Goal: Transaction & Acquisition: Purchase product/service

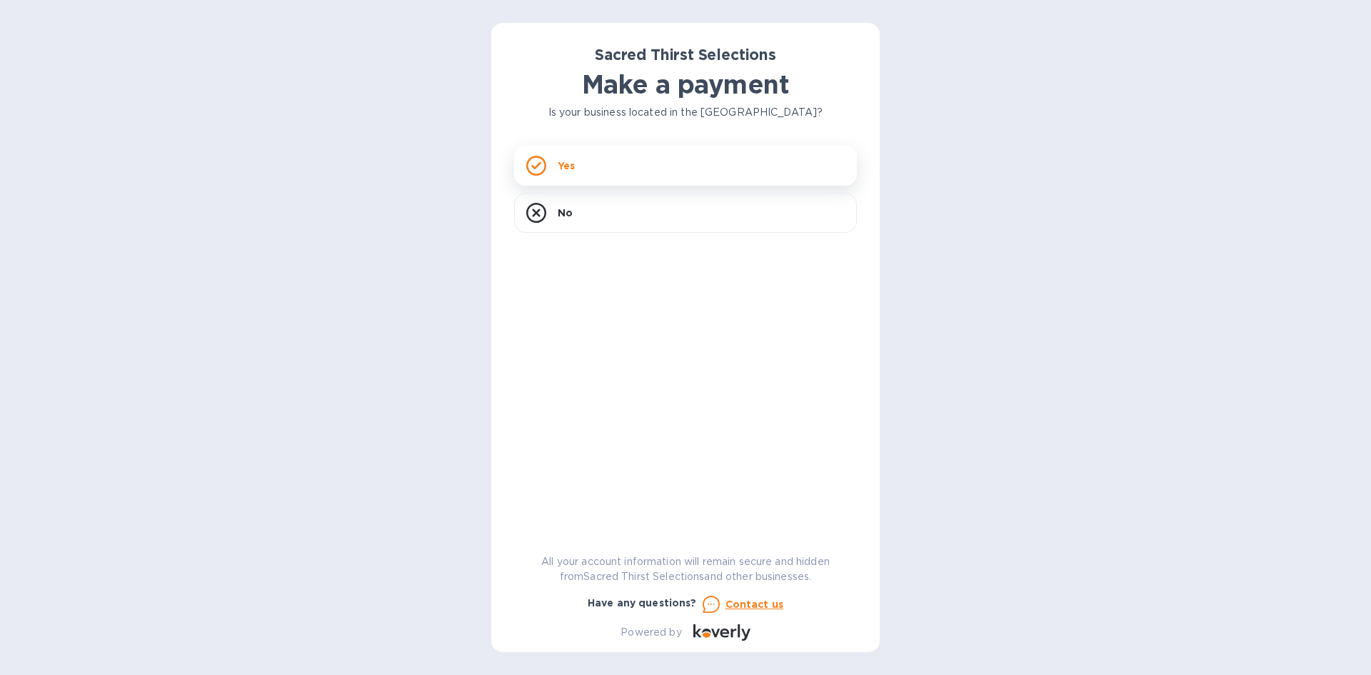
click at [587, 170] on div "Yes" at bounding box center [685, 166] width 343 height 40
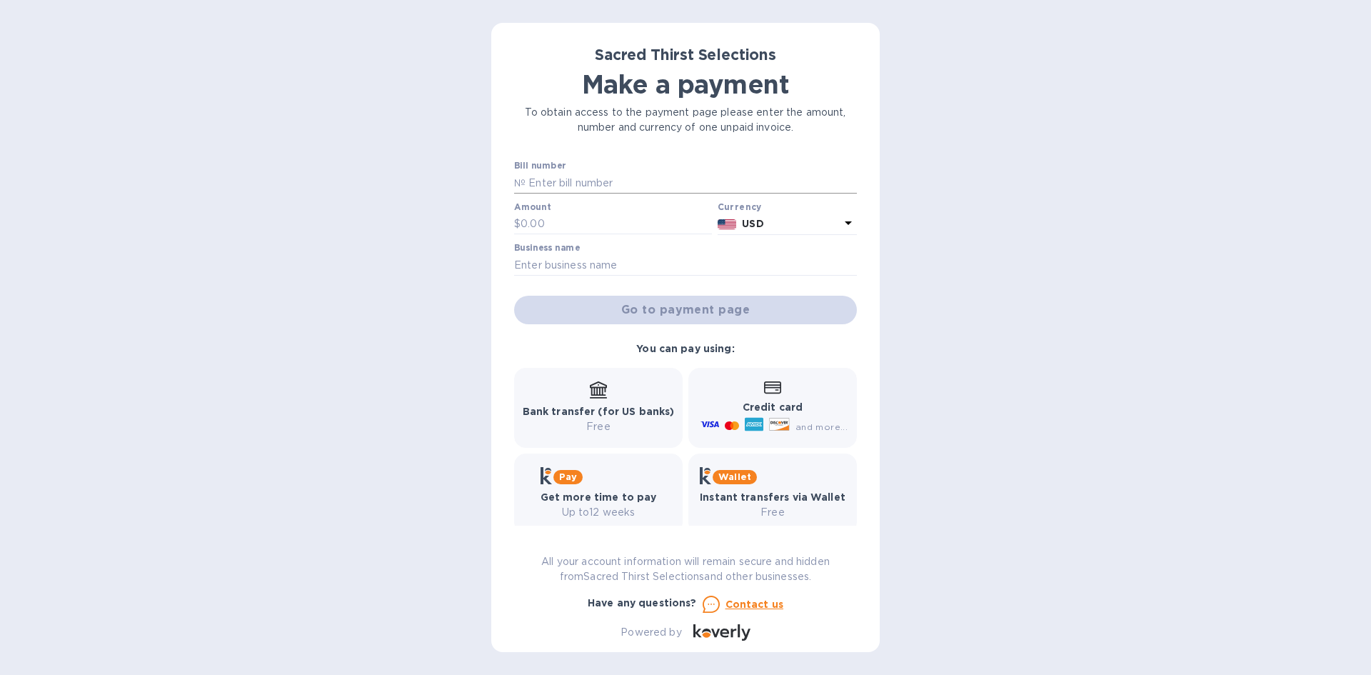
click at [583, 179] on input "text" at bounding box center [690, 182] width 331 height 21
type input "53025"
type input "1,596.50"
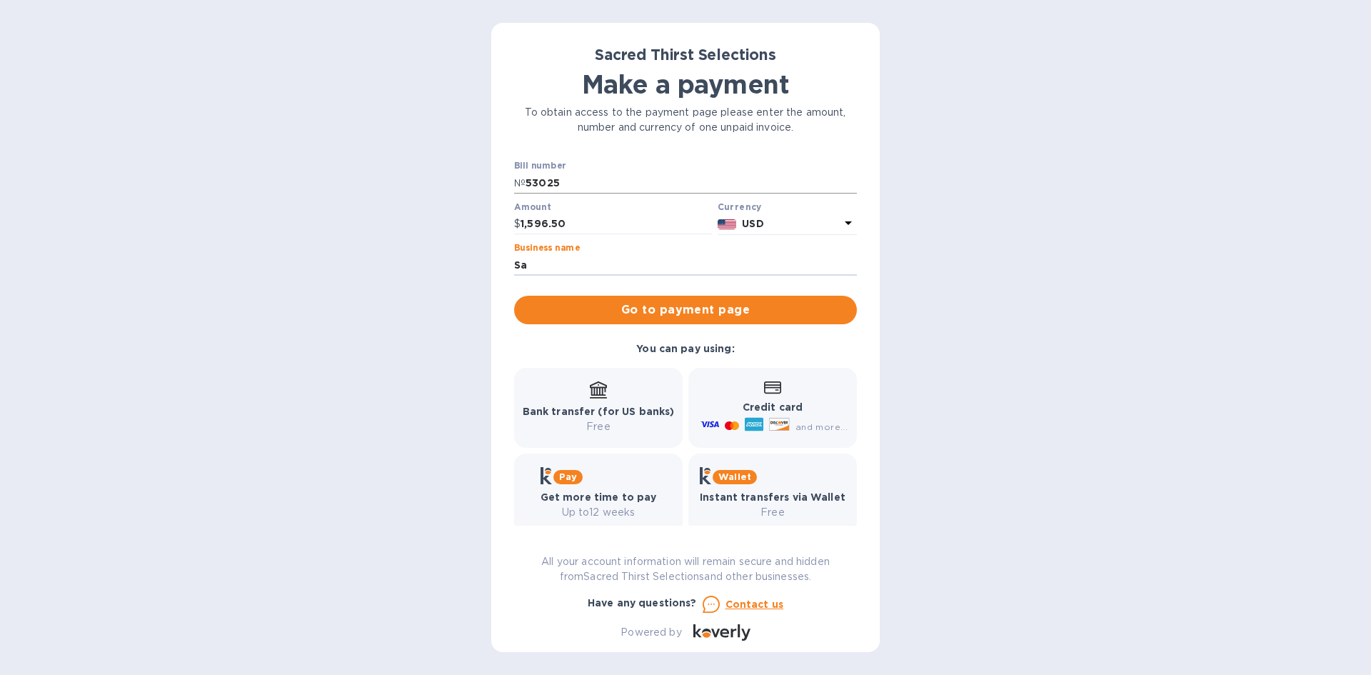
type input "S"
type input "Emination, LLC"
click at [677, 306] on span "Go to payment page" at bounding box center [685, 309] width 320 height 17
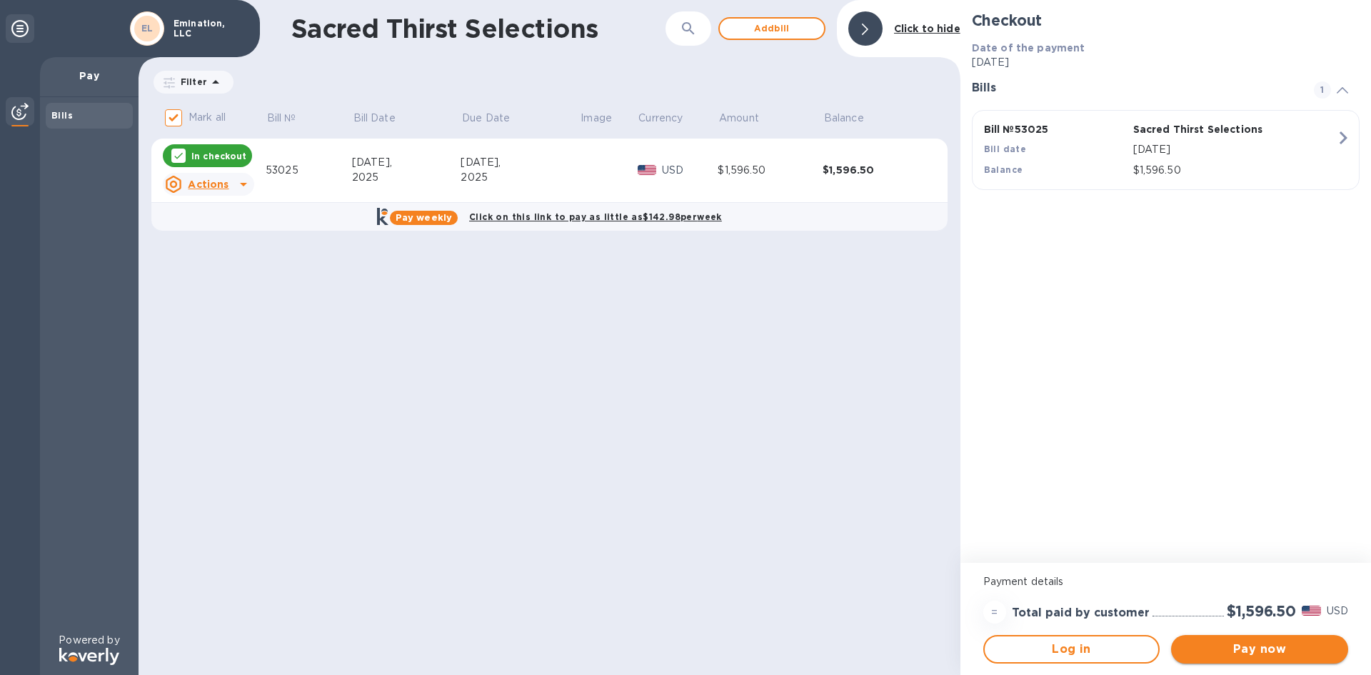
click at [1241, 646] on span "Pay now" at bounding box center [1259, 648] width 154 height 17
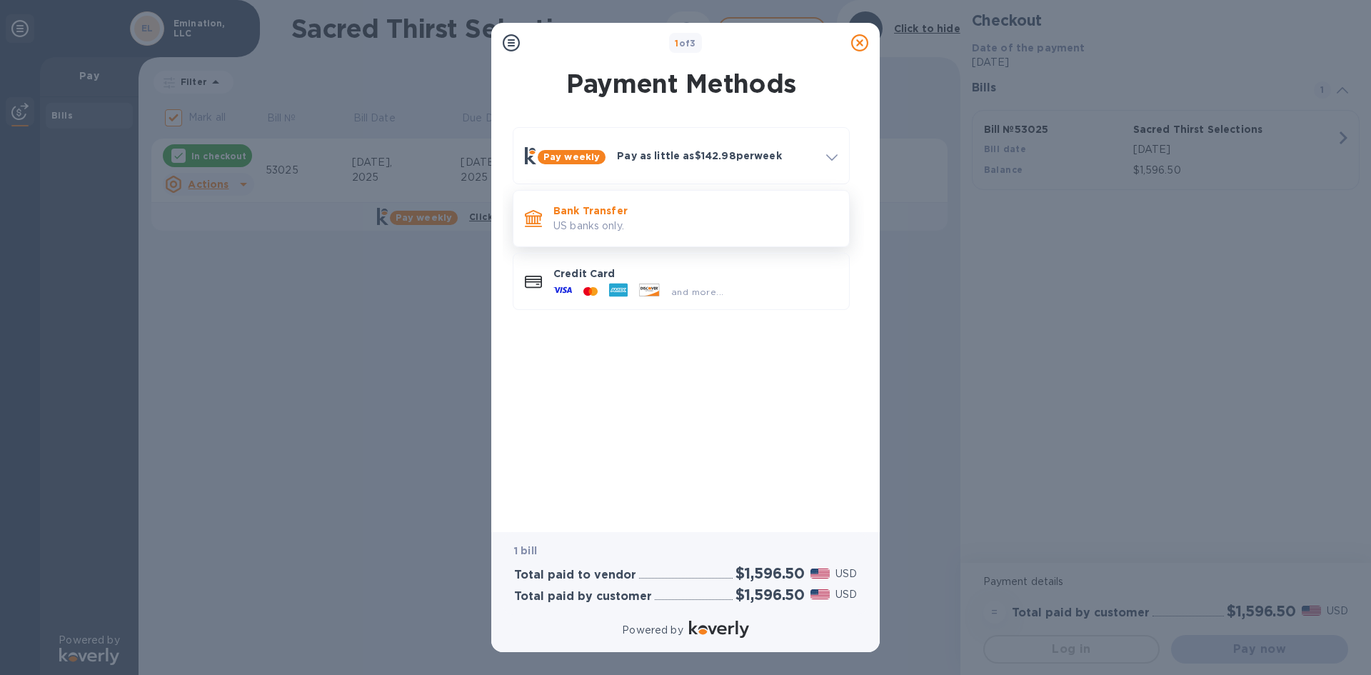
click at [635, 223] on p "US banks only." at bounding box center [695, 225] width 284 height 15
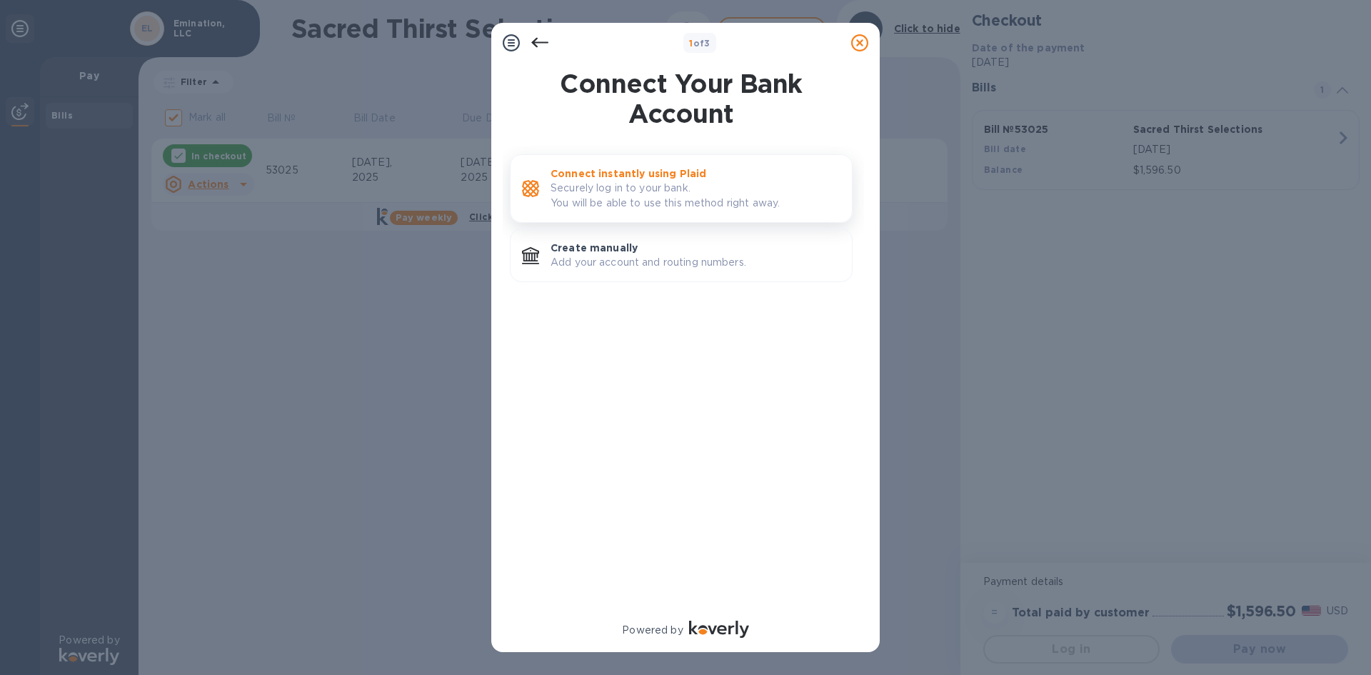
click at [628, 201] on p "Securely log in to your bank. You will be able to use this method right away." at bounding box center [695, 196] width 290 height 30
click at [609, 187] on p "Securely log in to your bank. You will be able to use this method right away." at bounding box center [695, 196] width 290 height 30
